Goal: Task Accomplishment & Management: Manage account settings

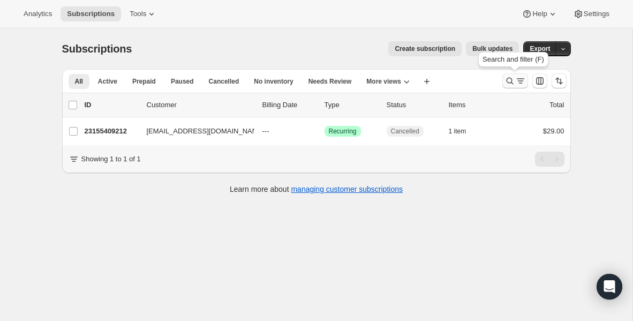
click at [506, 81] on icon "Search and filter results" at bounding box center [510, 81] width 11 height 11
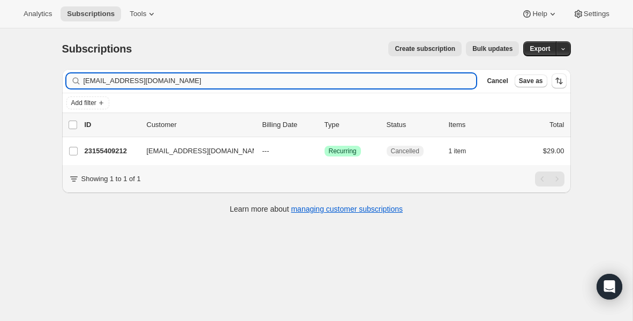
click at [271, 76] on input "[EMAIL_ADDRESS][DOMAIN_NAME]" at bounding box center [280, 80] width 393 height 15
click at [239, 84] on input "[EMAIL_ADDRESS][DOMAIN_NAME]" at bounding box center [271, 80] width 374 height 15
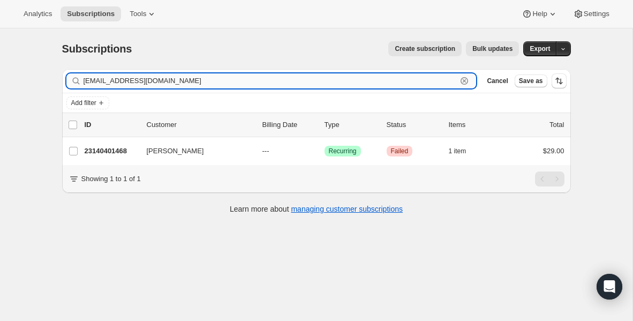
click at [239, 84] on input "[EMAIL_ADDRESS][DOMAIN_NAME]" at bounding box center [271, 80] width 374 height 15
paste input ".[EMAIL_ADDRESS]"
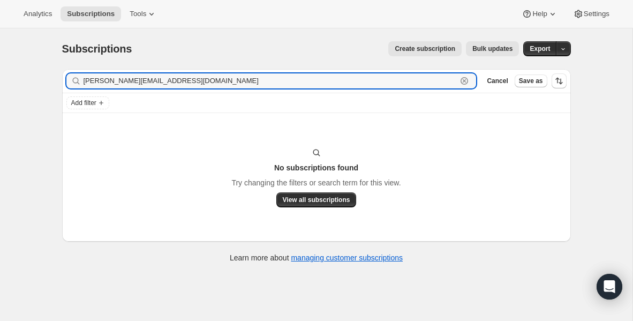
type input "[PERSON_NAME][EMAIL_ADDRESS][DOMAIN_NAME]"
